Goal: Find specific page/section: Find specific page/section

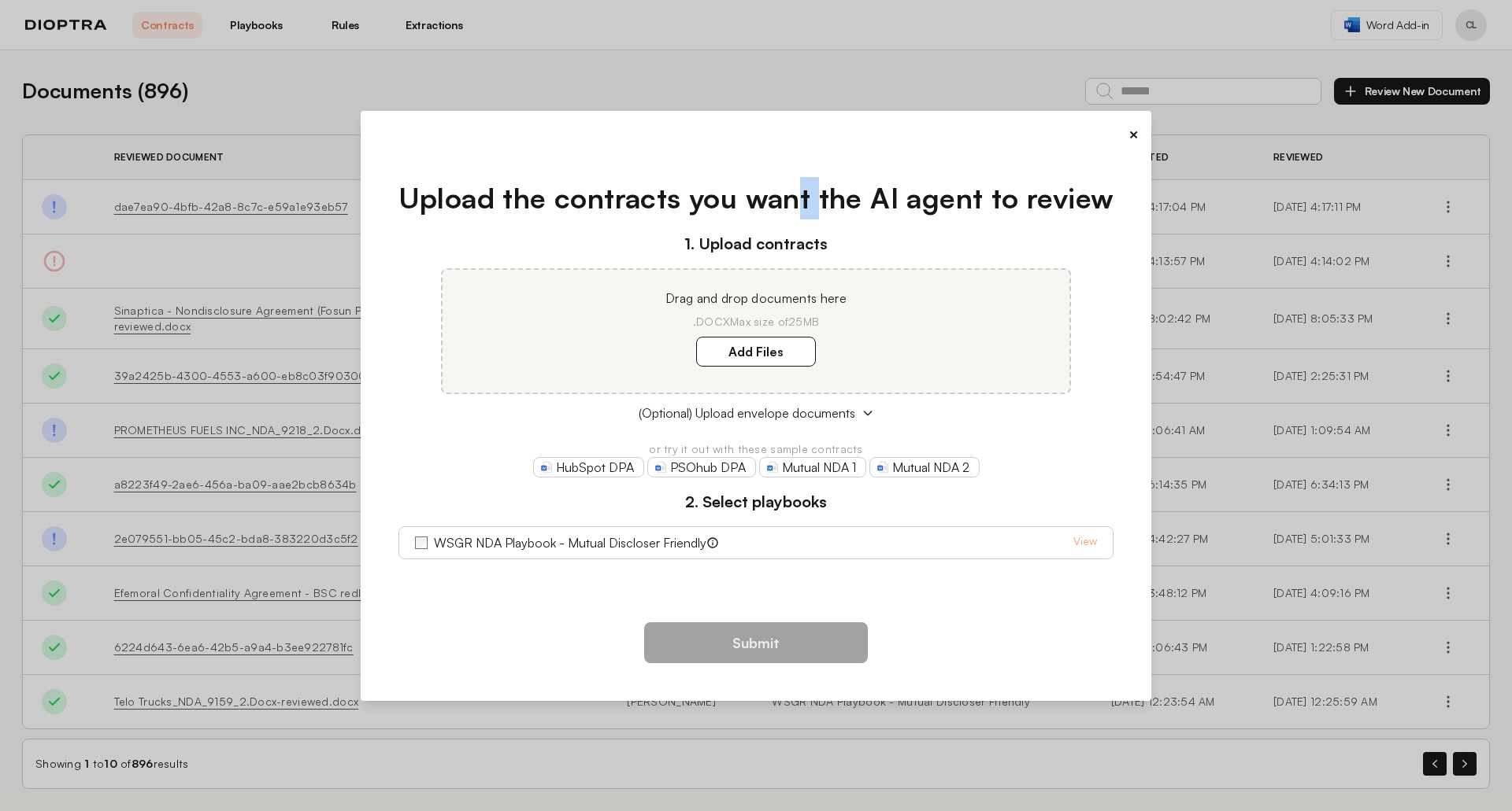
drag, startPoint x: 801, startPoint y: 161, endPoint x: 820, endPoint y: 162, distance: 19.0
click at [820, 162] on div "Upload the contracts you want the AI agent to review 1. Upload contracts Drag a…" at bounding box center [756, 378] width 766 height 452
click at [1126, 138] on div "×" at bounding box center [756, 135] width 766 height 22
click at [1134, 136] on button "×" at bounding box center [1134, 135] width 10 height 22
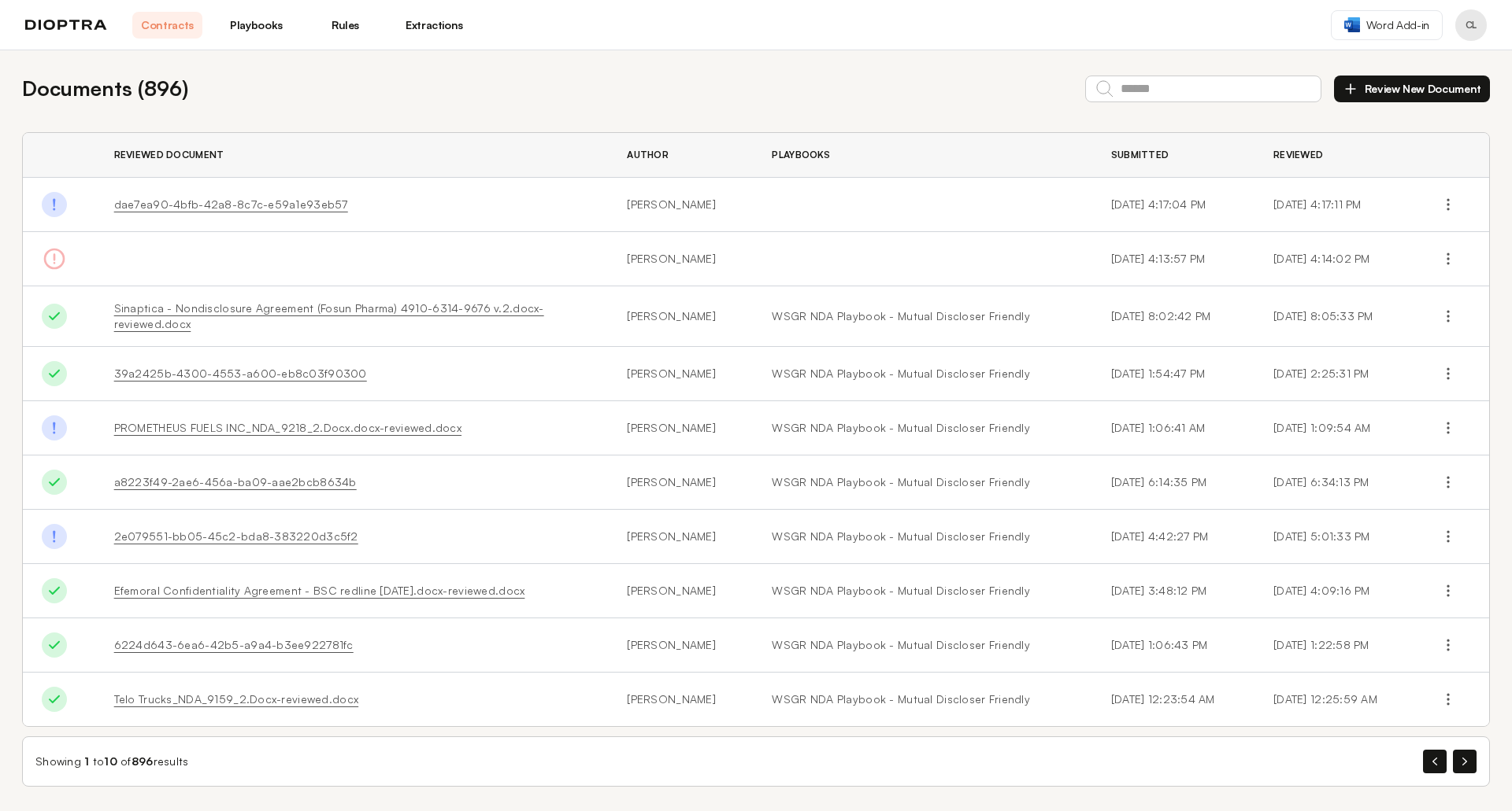
scroll to position [3, 0]
click at [1463, 759] on button "button" at bounding box center [1464, 760] width 23 height 23
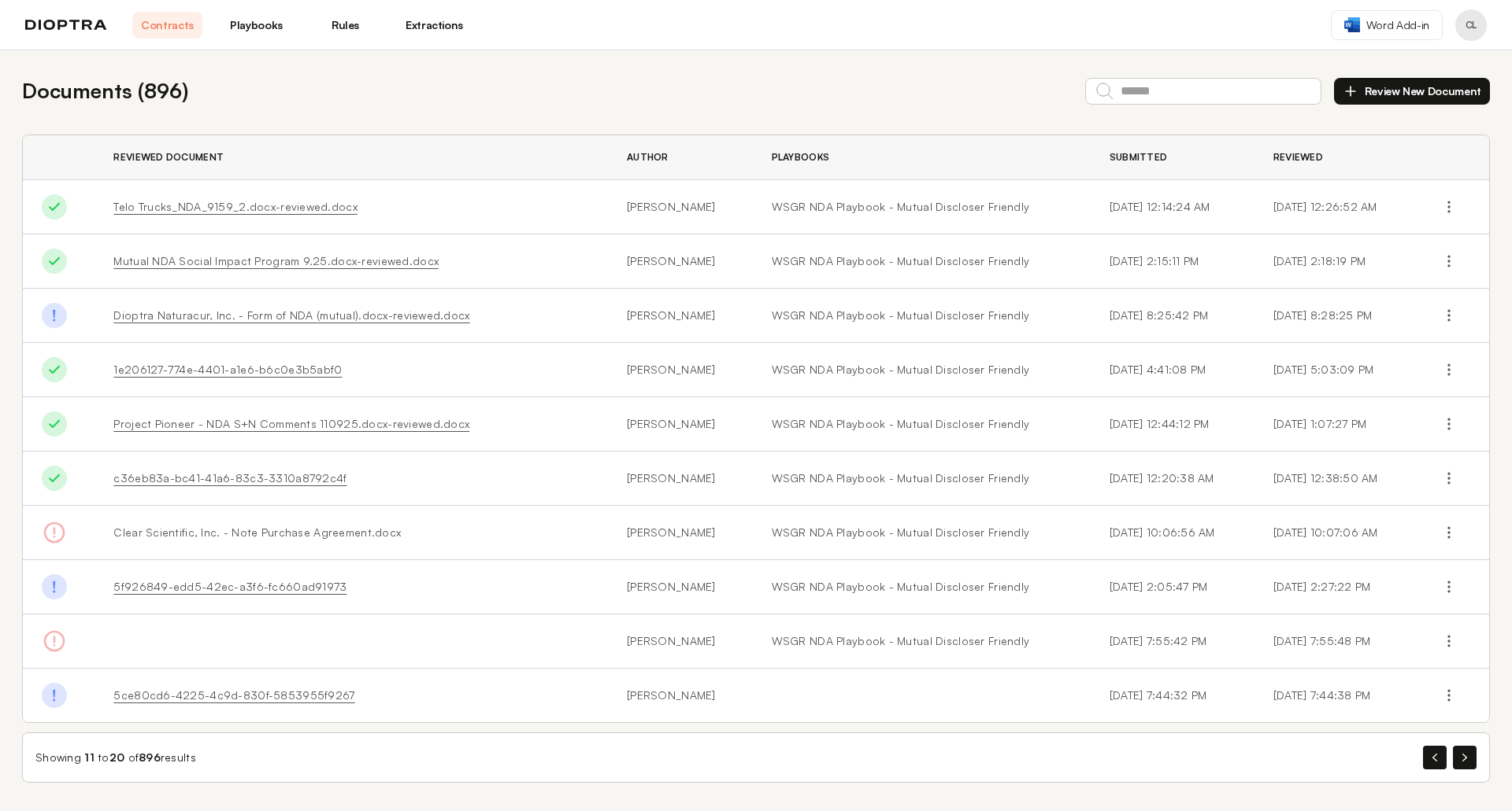
click at [1457, 741] on div "Showing 11 to 20 of 896 results" at bounding box center [756, 758] width 1467 height 51
click at [1462, 751] on button "button" at bounding box center [1464, 757] width 23 height 23
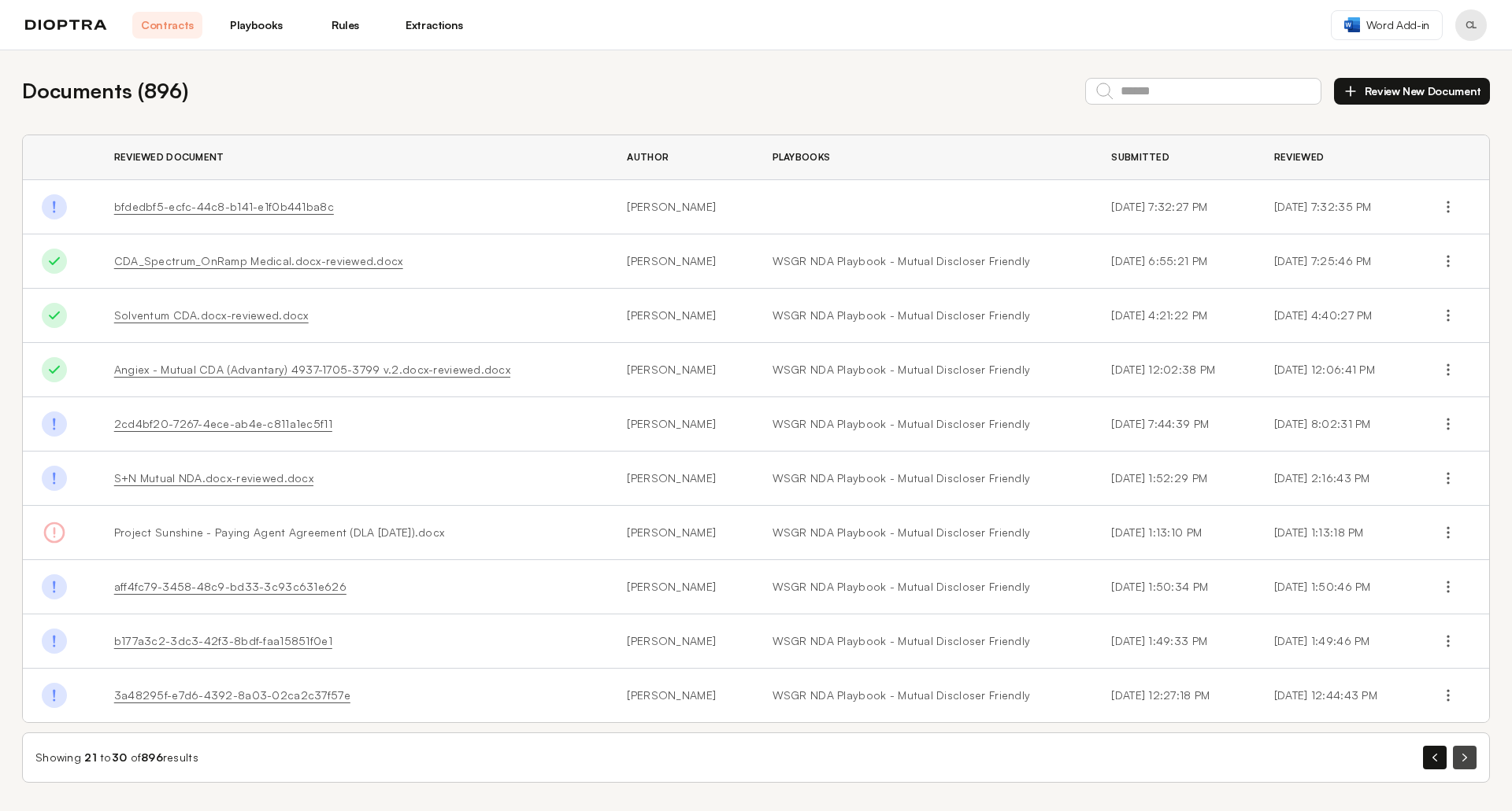
click at [1466, 765] on button "button" at bounding box center [1464, 757] width 23 height 23
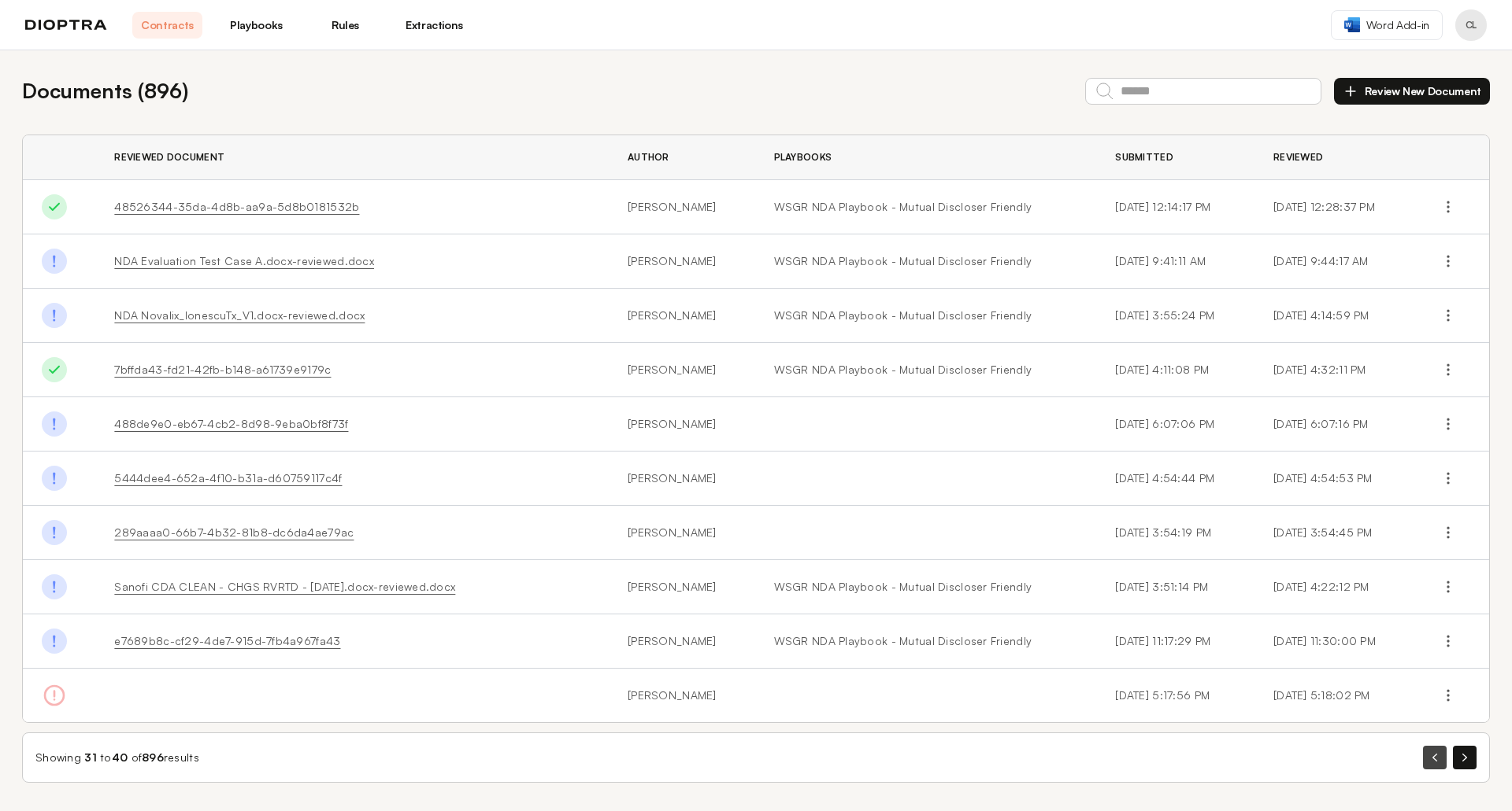
click at [1435, 756] on icon "button" at bounding box center [1434, 758] width 4 height 8
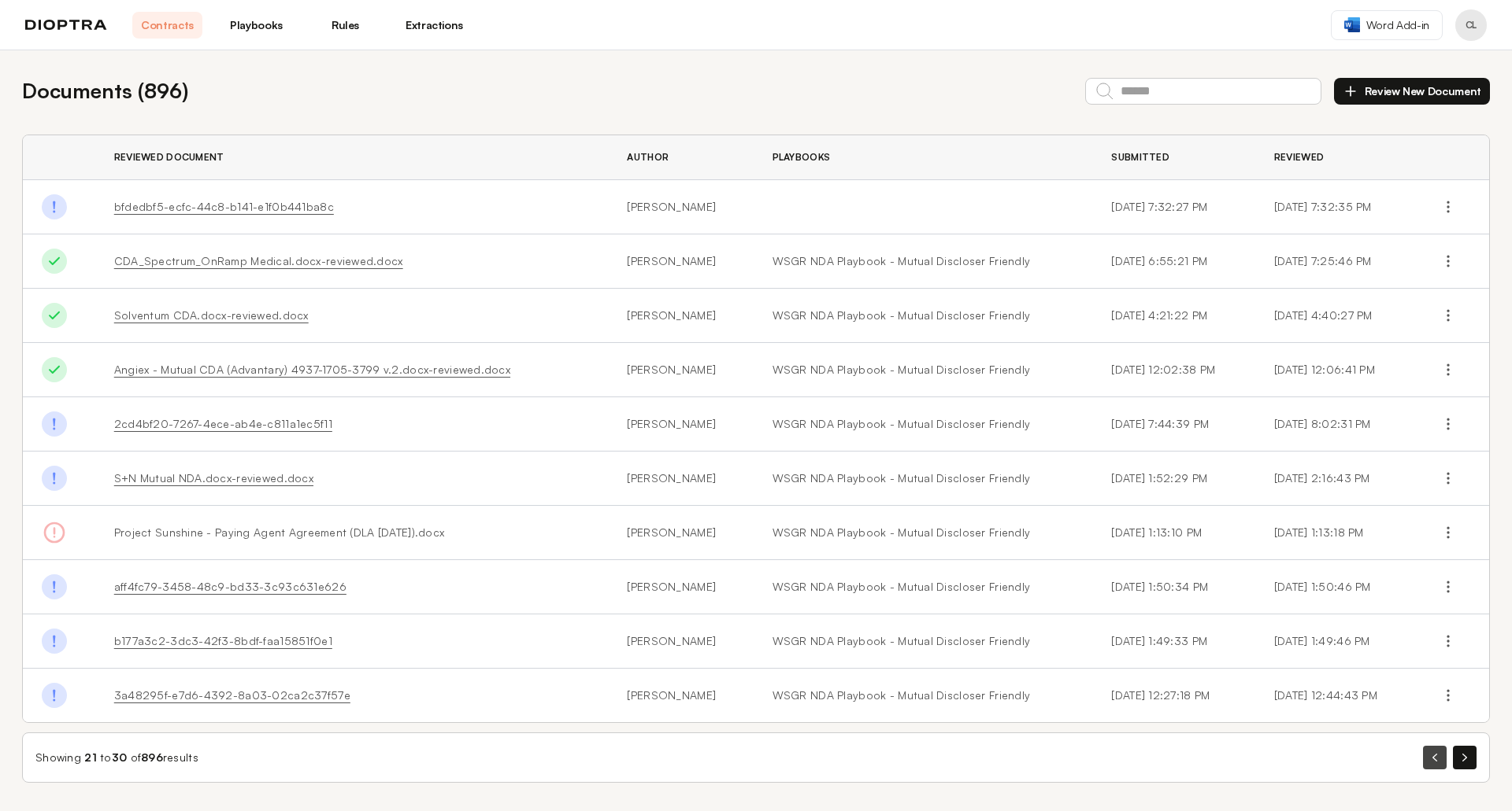
click at [1436, 764] on button "button" at bounding box center [1434, 757] width 23 height 23
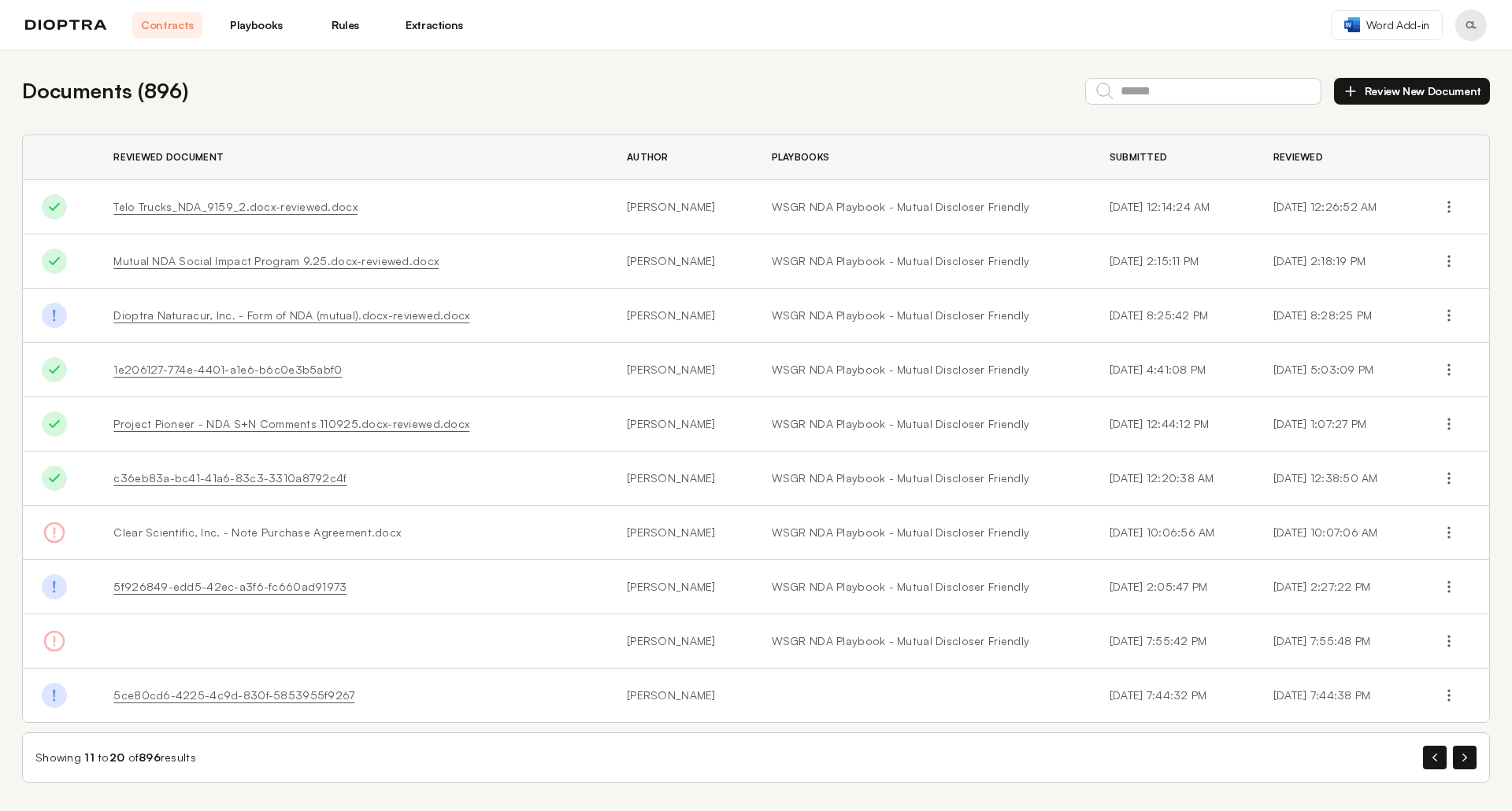
click at [268, 27] on link "Playbooks" at bounding box center [256, 25] width 70 height 27
